Goal: Task Accomplishment & Management: Manage account settings

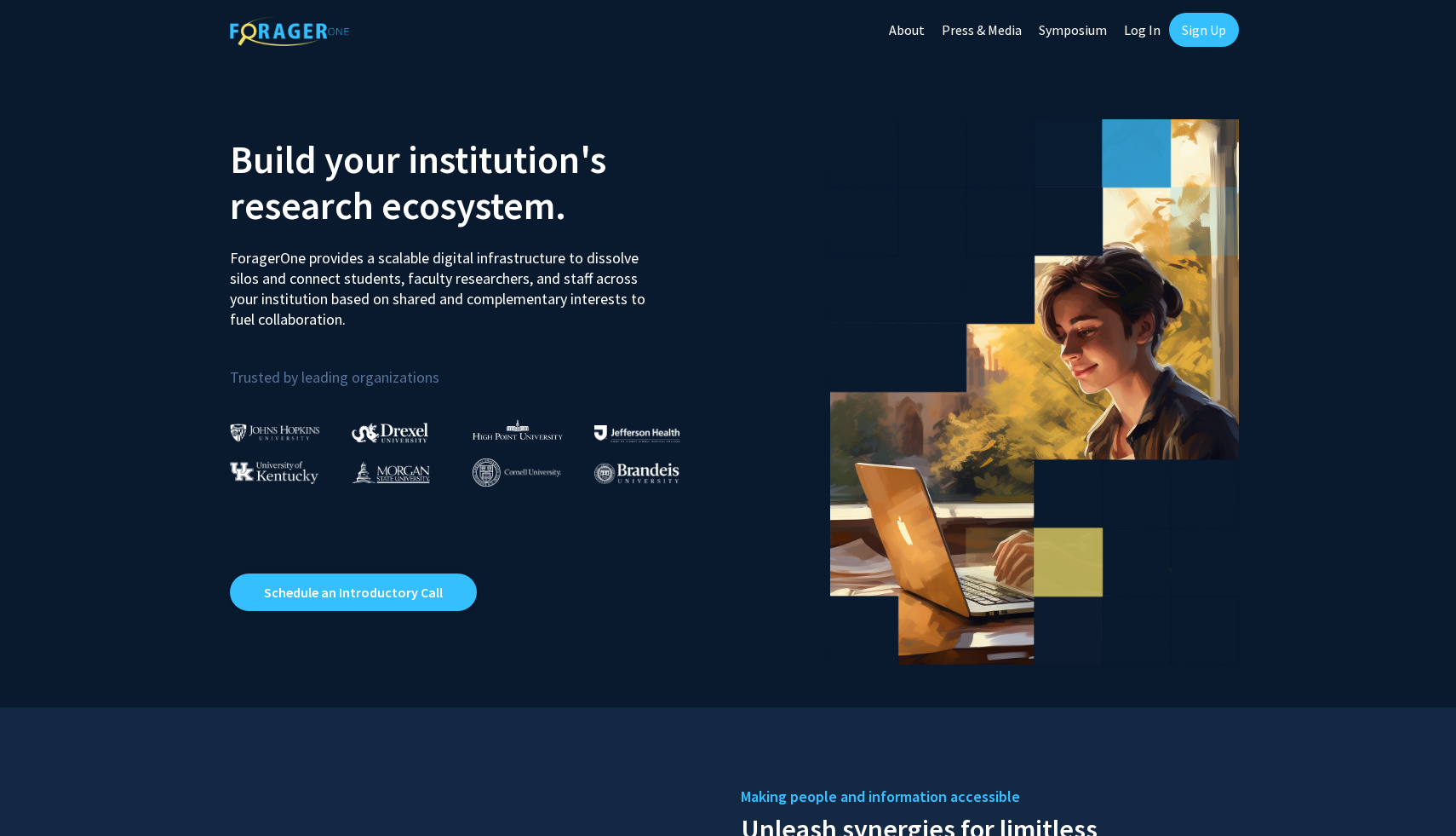
click at [1152, 29] on link "Log In" at bounding box center [1142, 30] width 53 height 60
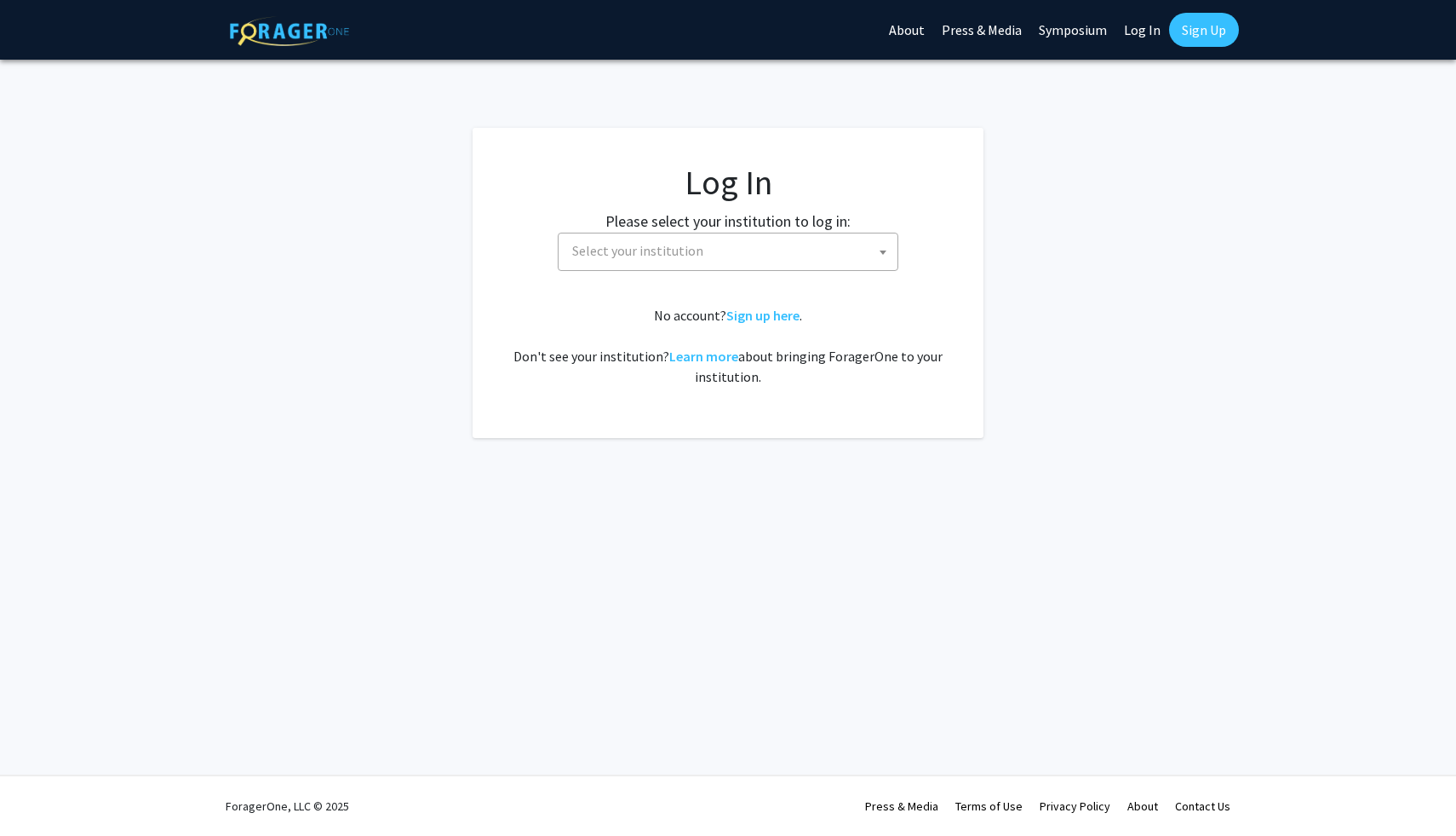
click at [773, 265] on span "Select your institution" at bounding box center [732, 251] width 332 height 35
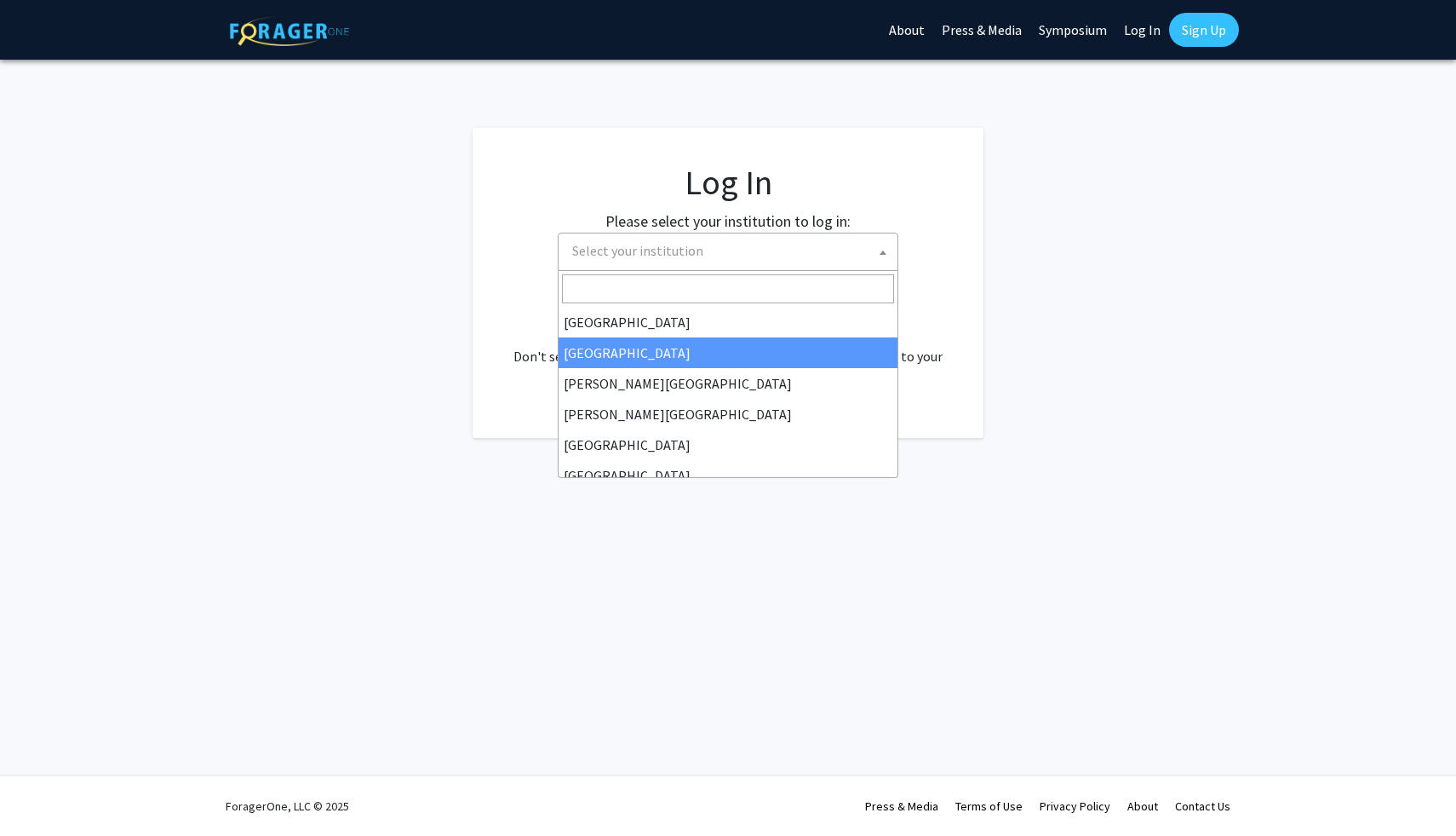
select select "10"
